Goal: Check status: Check status

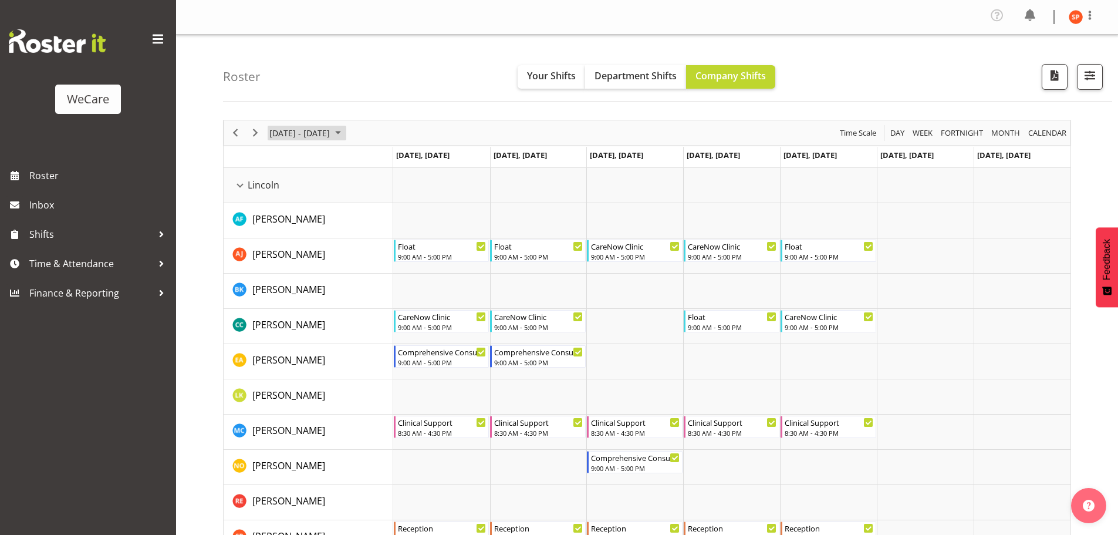
click at [296, 133] on span "[DATE] - [DATE]" at bounding box center [299, 133] width 63 height 15
click at [335, 201] on span "4" at bounding box center [338, 203] width 18 height 18
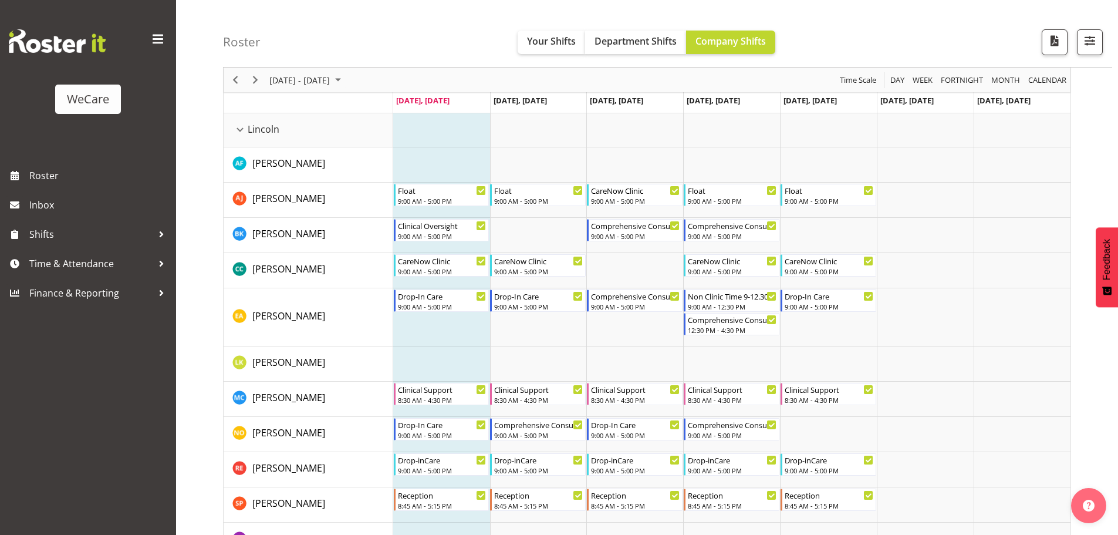
scroll to position [123, 0]
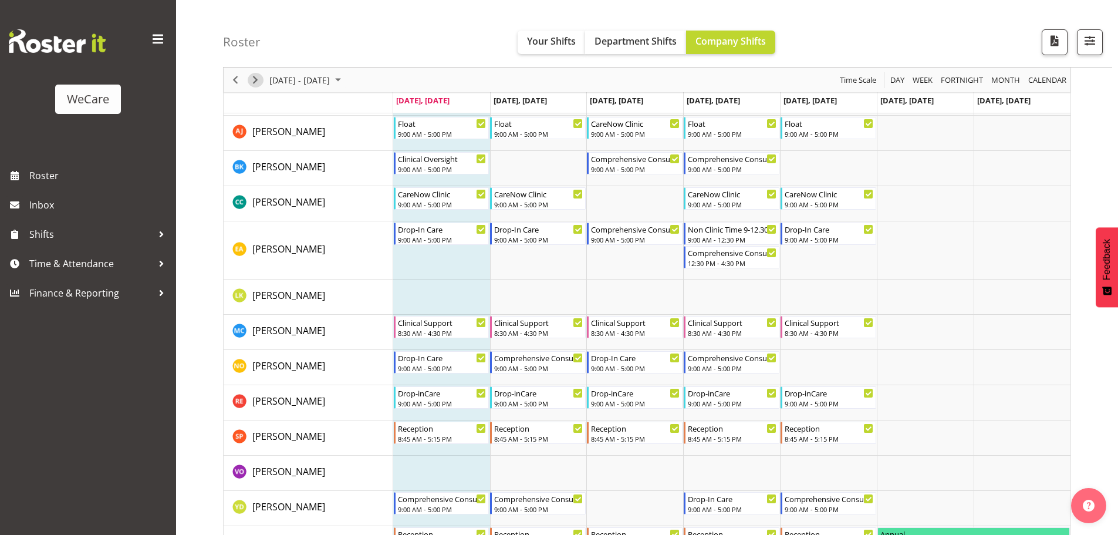
click at [256, 82] on span "Next" at bounding box center [255, 80] width 14 height 15
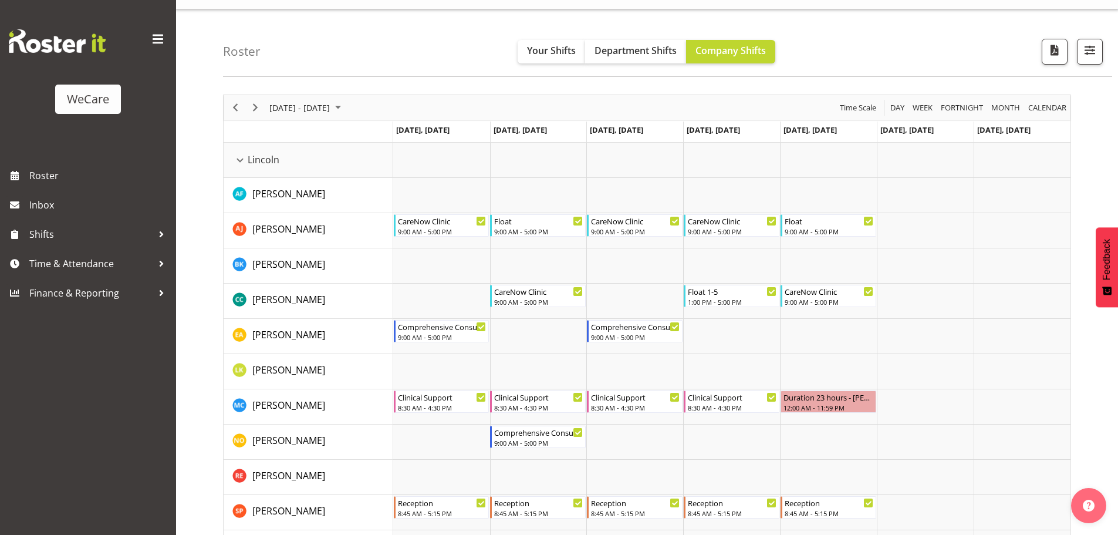
scroll to position [18, 0]
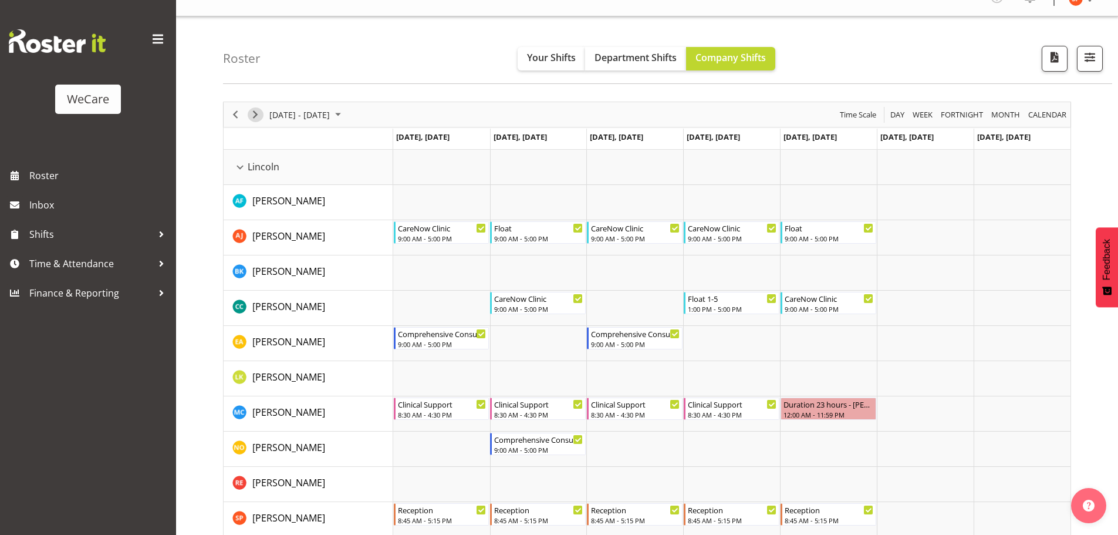
click at [254, 117] on span "Next" at bounding box center [255, 114] width 14 height 15
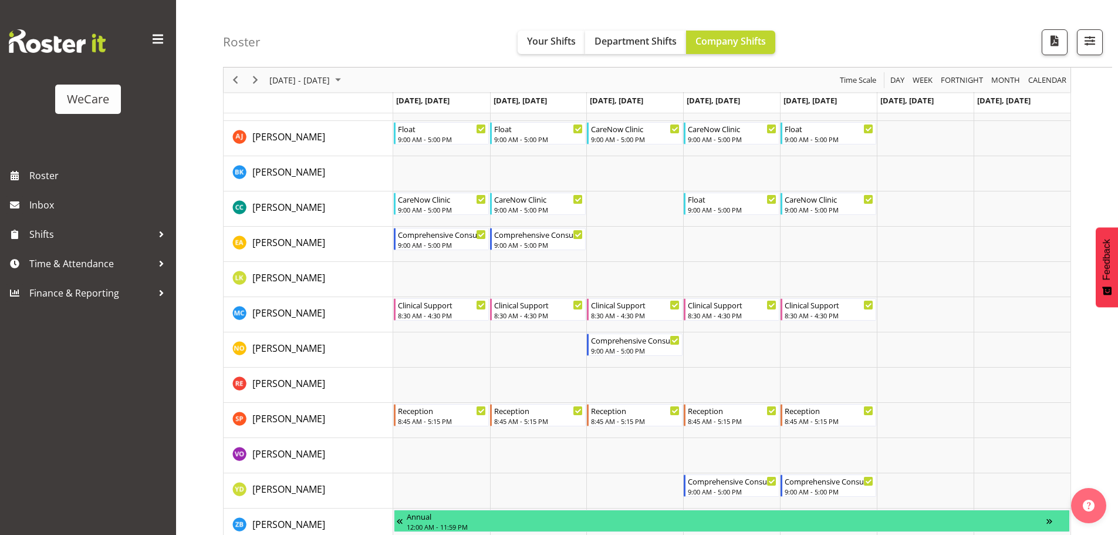
scroll to position [136, 0]
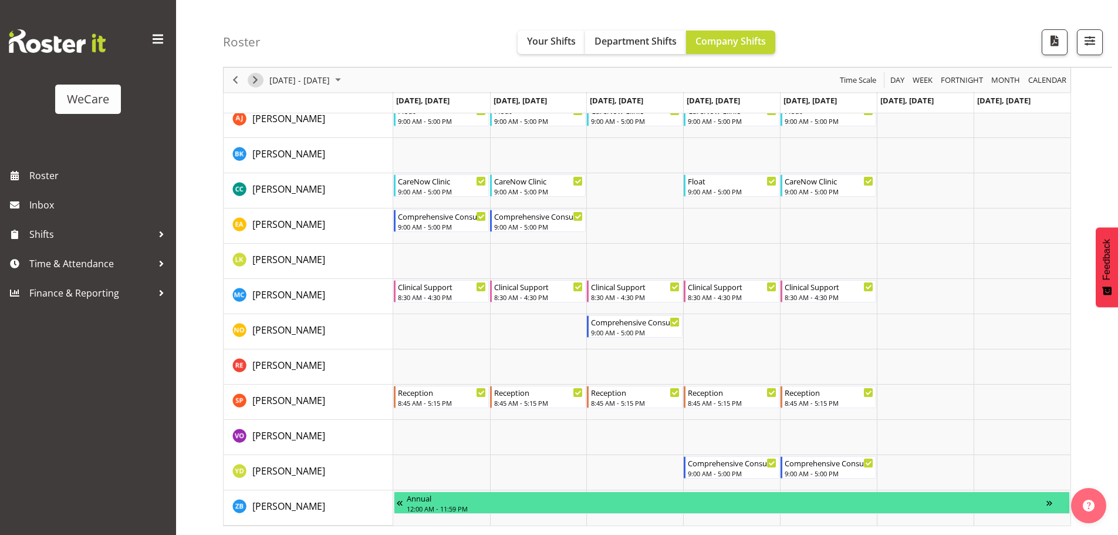
click at [259, 79] on span "Next" at bounding box center [255, 80] width 14 height 15
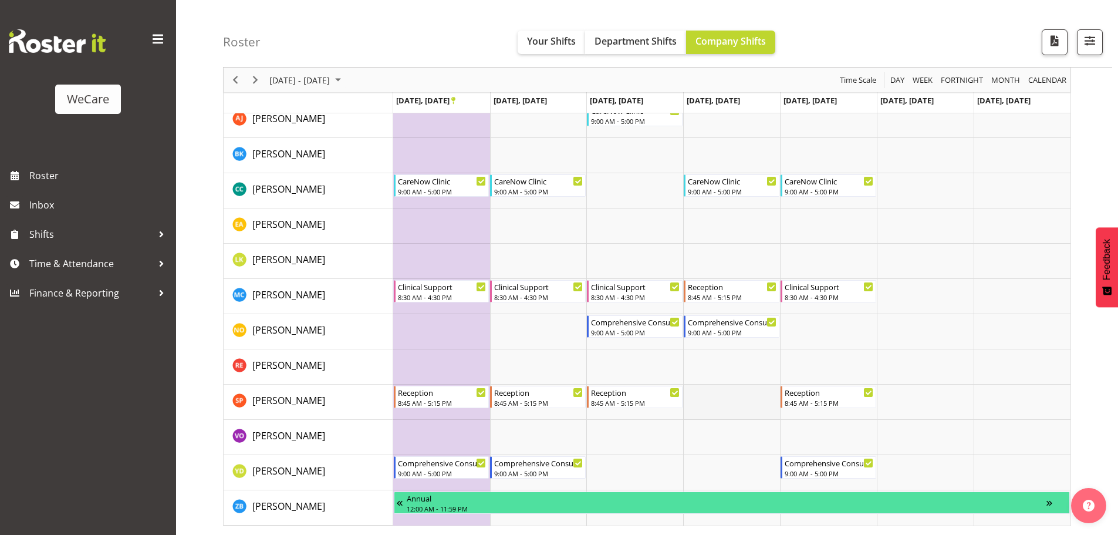
scroll to position [77, 0]
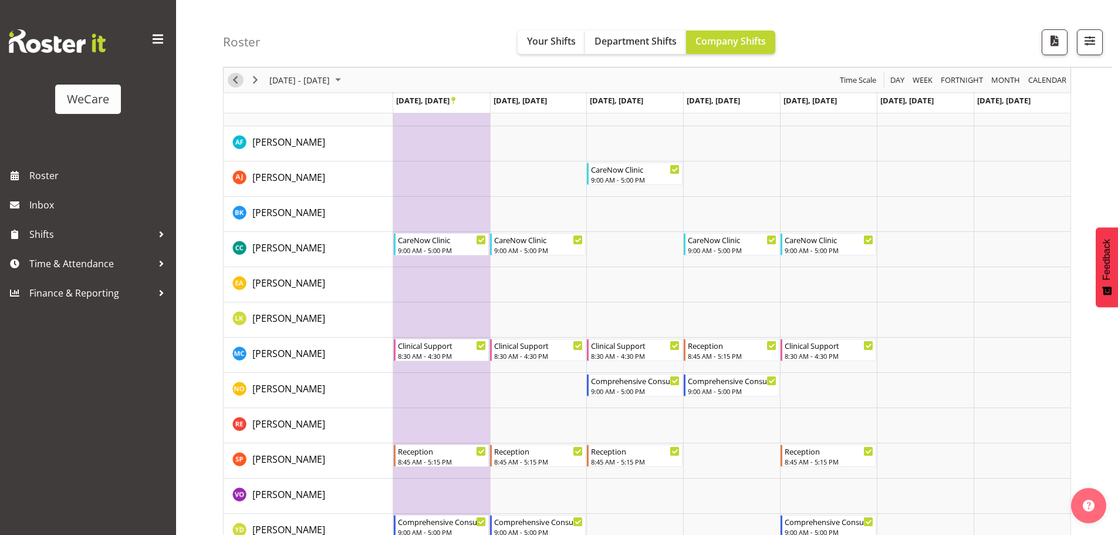
click at [234, 82] on span "Previous" at bounding box center [235, 80] width 14 height 15
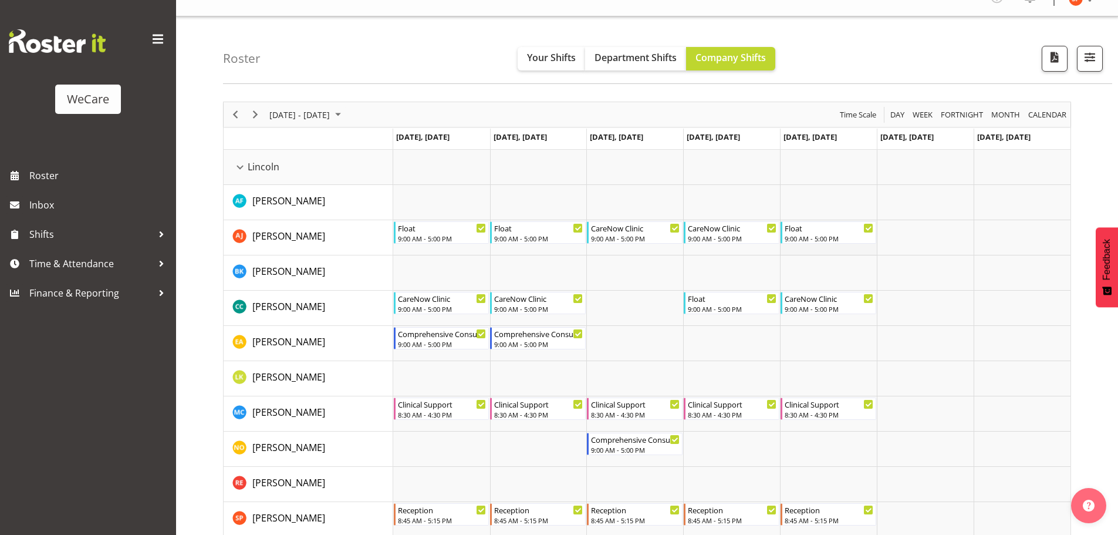
scroll to position [77, 0]
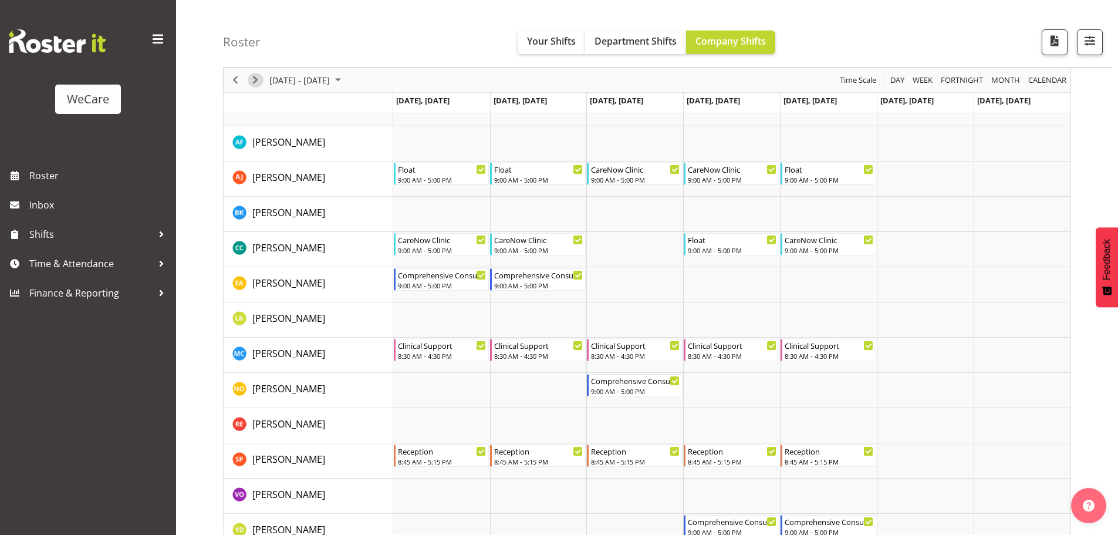
drag, startPoint x: 255, startPoint y: 75, endPoint x: 265, endPoint y: 75, distance: 9.4
click at [256, 75] on span "Next" at bounding box center [255, 80] width 14 height 15
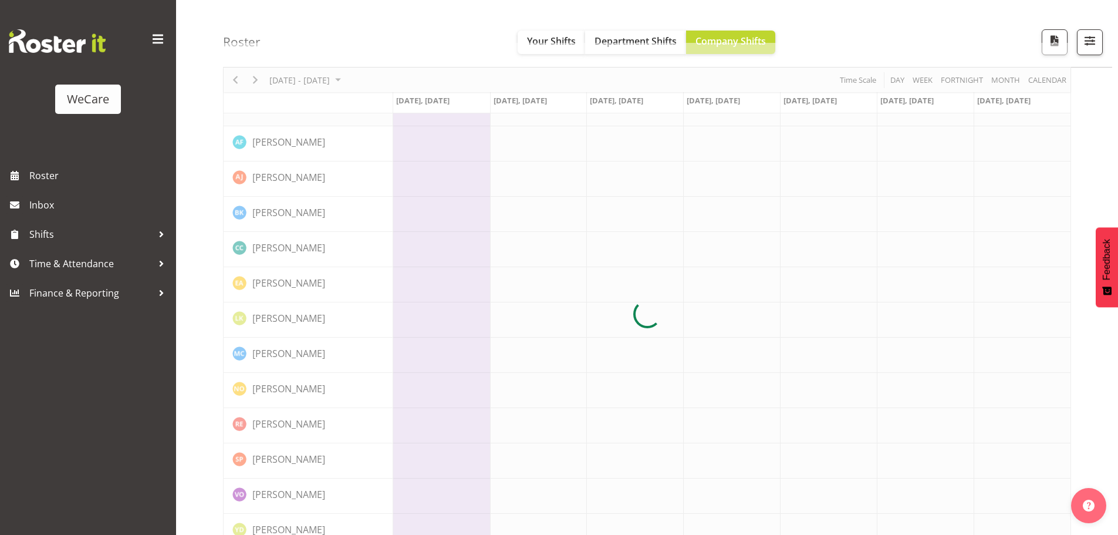
scroll to position [0, 0]
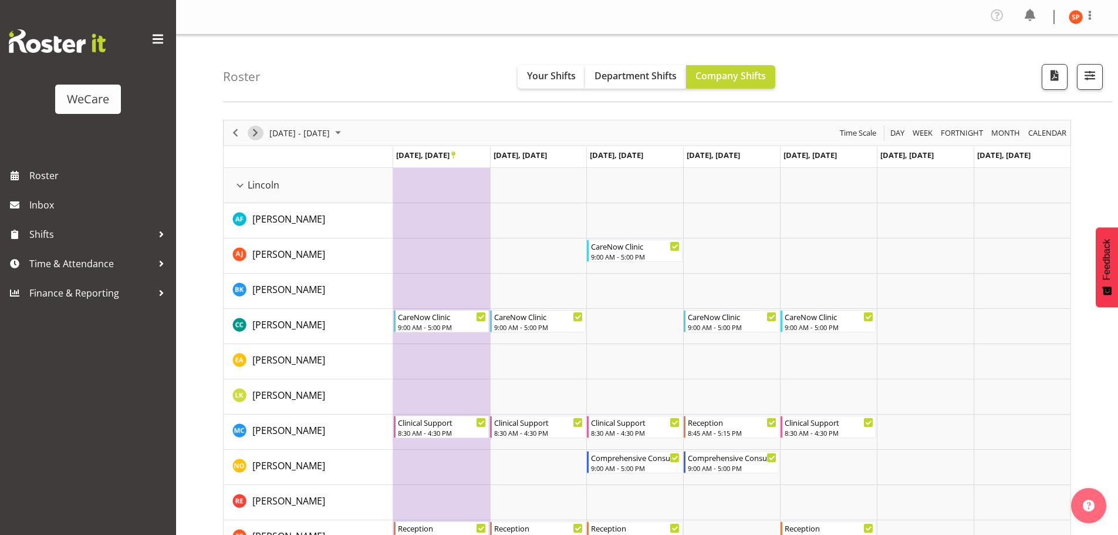
click at [258, 131] on span "Next" at bounding box center [255, 133] width 14 height 15
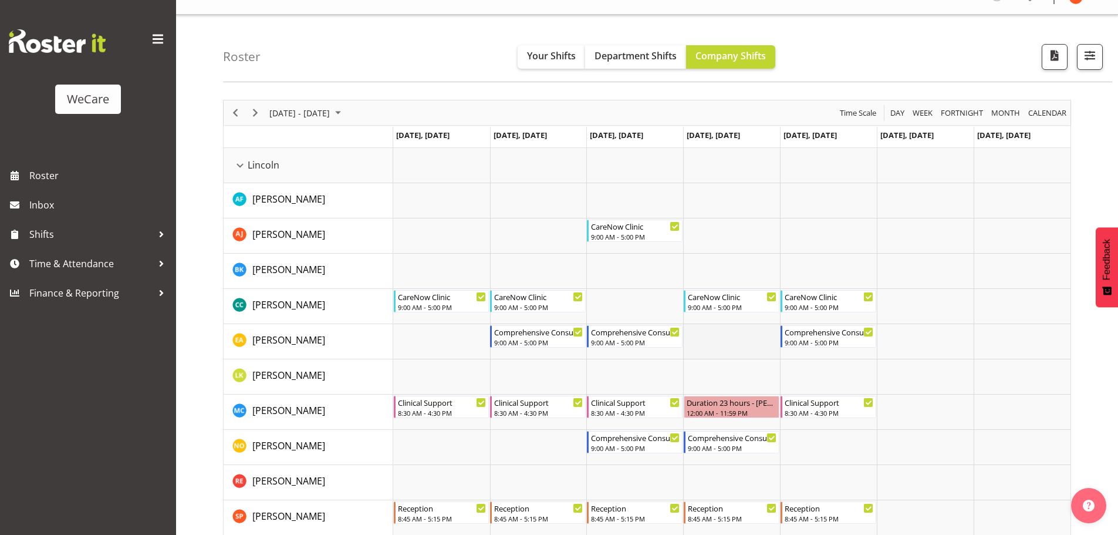
scroll to position [136, 0]
